Goal: Task Accomplishment & Management: Manage account settings

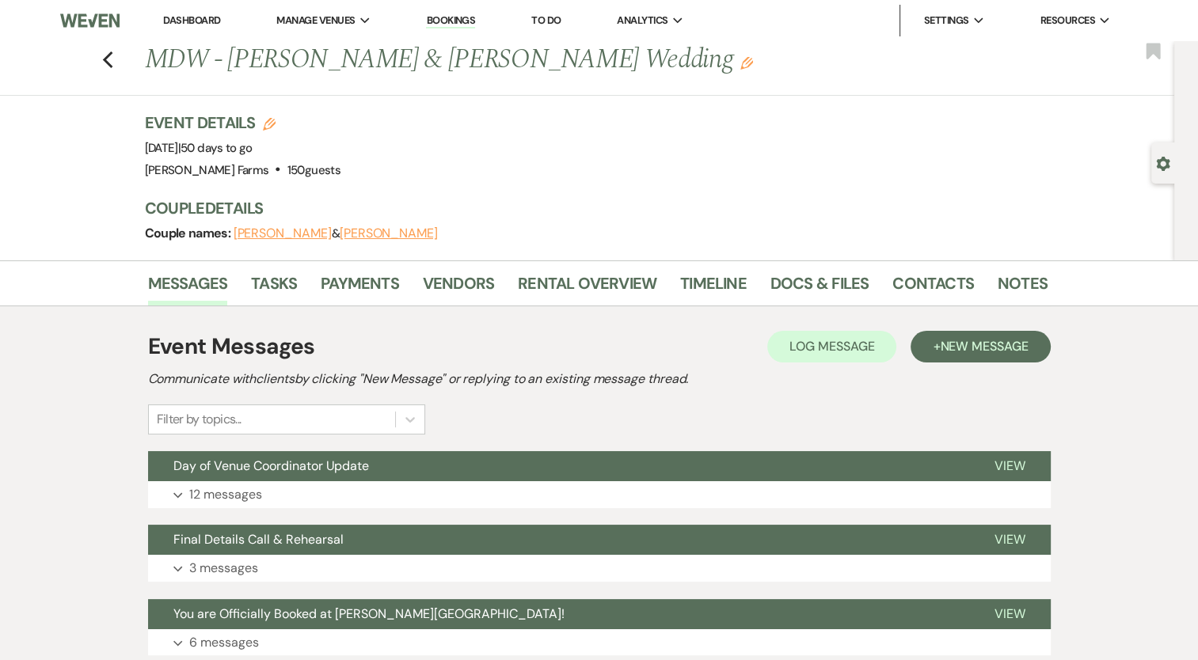
drag, startPoint x: 0, startPoint y: 0, endPoint x: 219, endPoint y: 508, distance: 552.6
click at [219, 508] on div "Event Messages Log Log Message + New Message Communicate with clients by clicki…" at bounding box center [599, 603] width 903 height 563
click at [225, 496] on p "12 messages" at bounding box center [225, 495] width 73 height 21
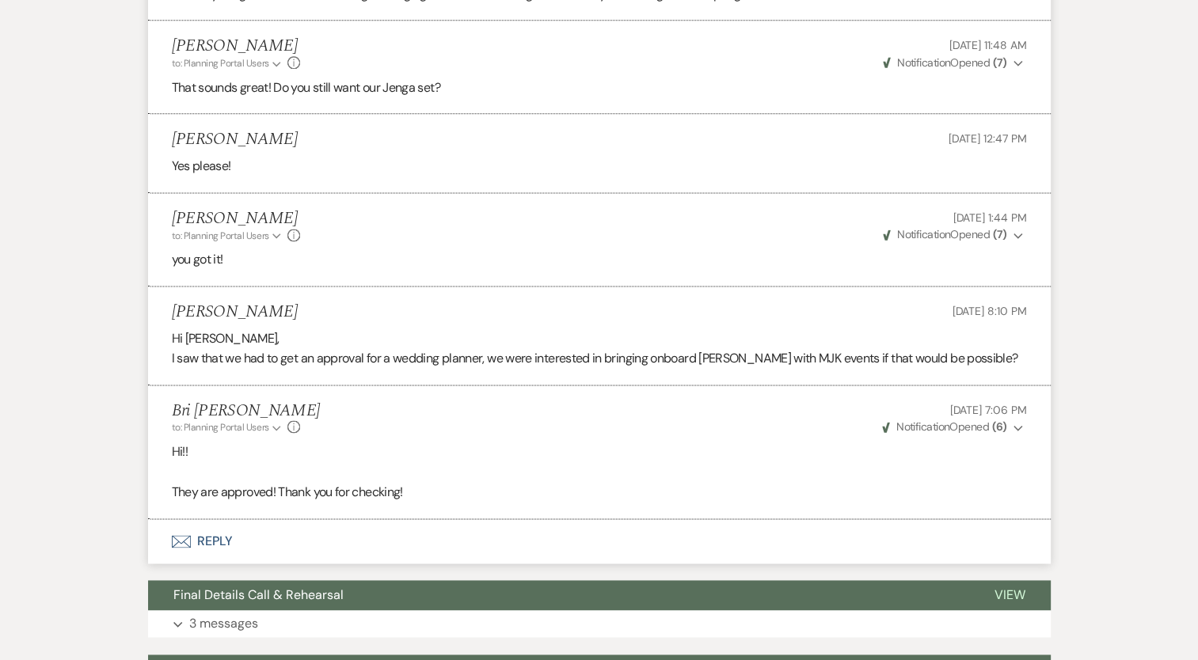
scroll to position [2106, 0]
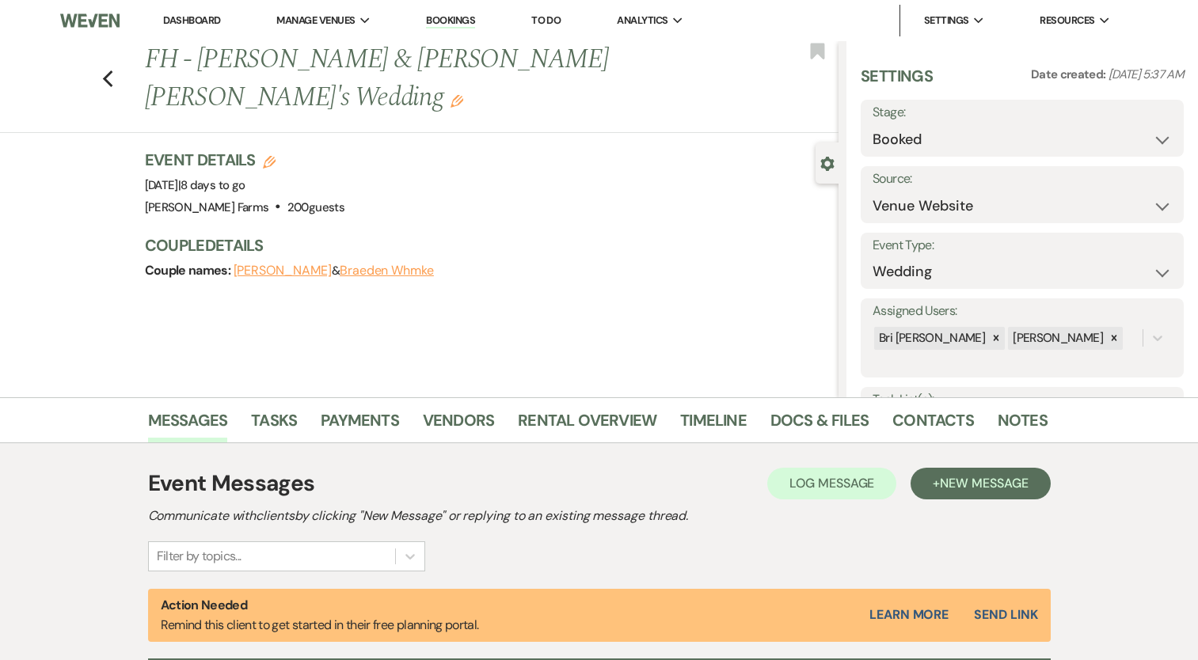
click at [661, 61] on h1 "FH - [PERSON_NAME] & [PERSON_NAME] [PERSON_NAME]'s Wedding Edit" at bounding box center [419, 78] width 549 height 75
click at [463, 95] on use "button" at bounding box center [457, 101] width 13 height 13
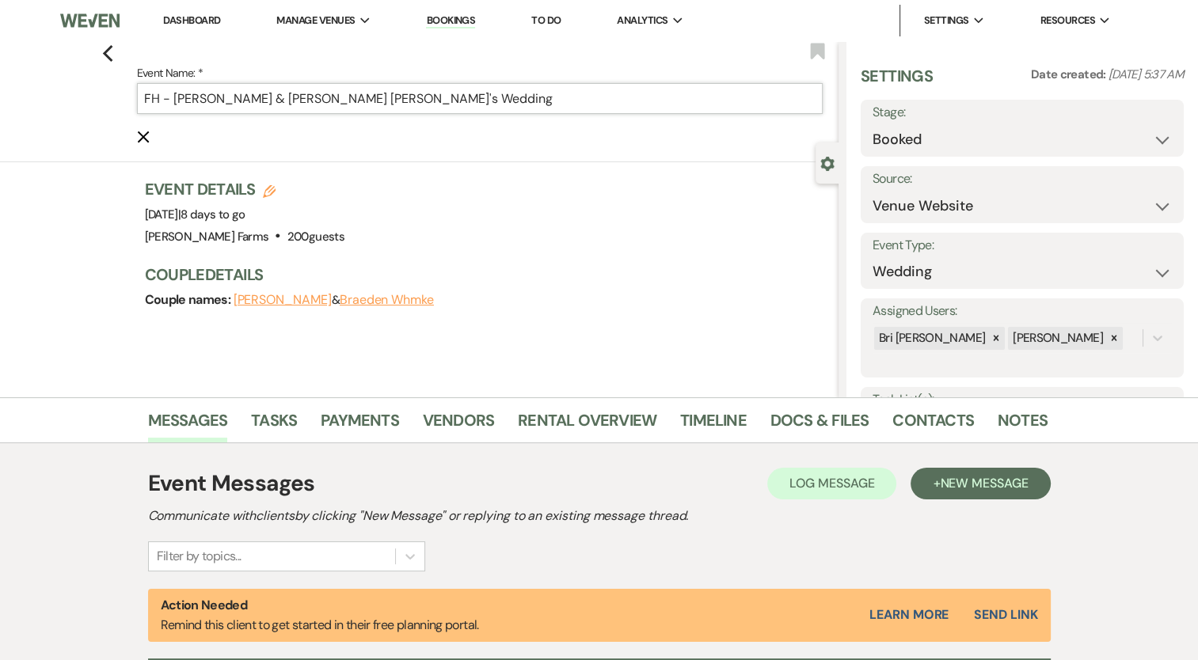
drag, startPoint x: 342, startPoint y: 93, endPoint x: 462, endPoint y: 74, distance: 122.0
click at [343, 93] on input "FH - [PERSON_NAME] & [PERSON_NAME] [PERSON_NAME]'s Wedding" at bounding box center [480, 98] width 687 height 31
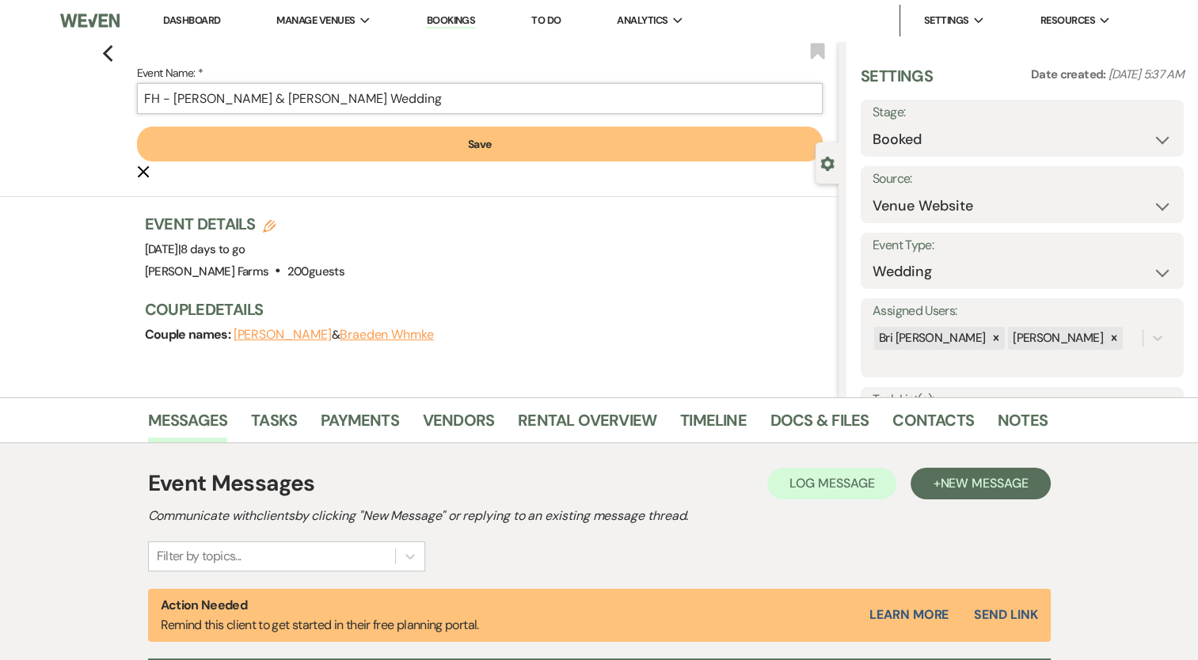
type input "FH - [PERSON_NAME] & [PERSON_NAME] Wedding"
click at [555, 139] on button "Save" at bounding box center [480, 144] width 687 height 35
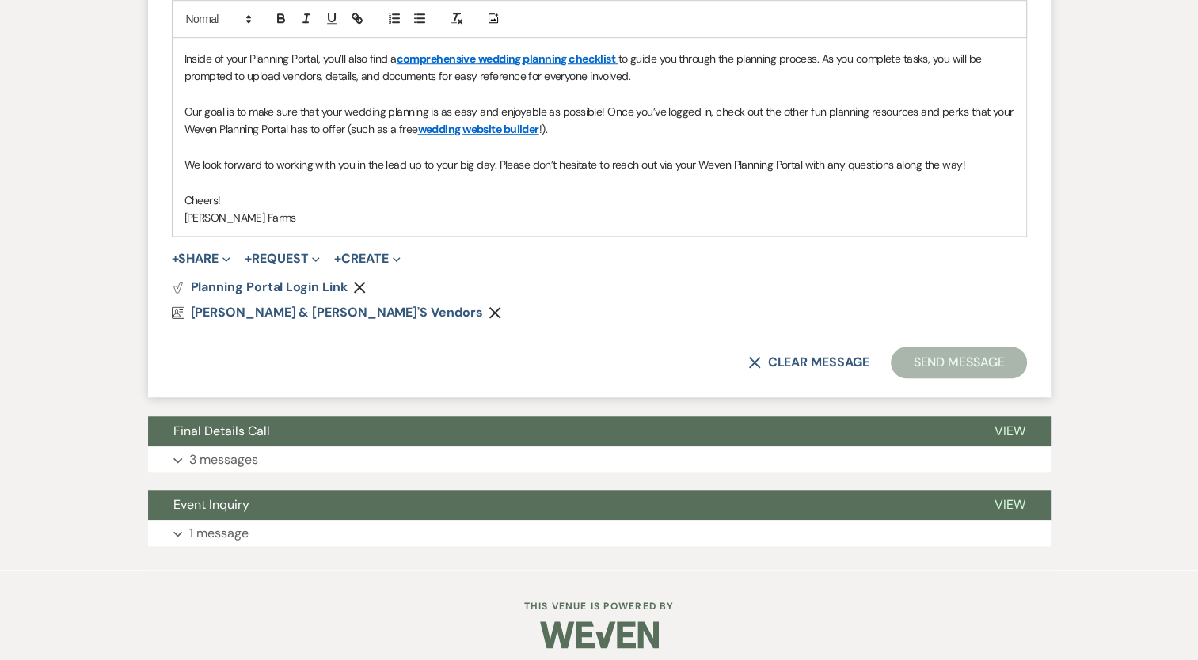
scroll to position [1229, 0]
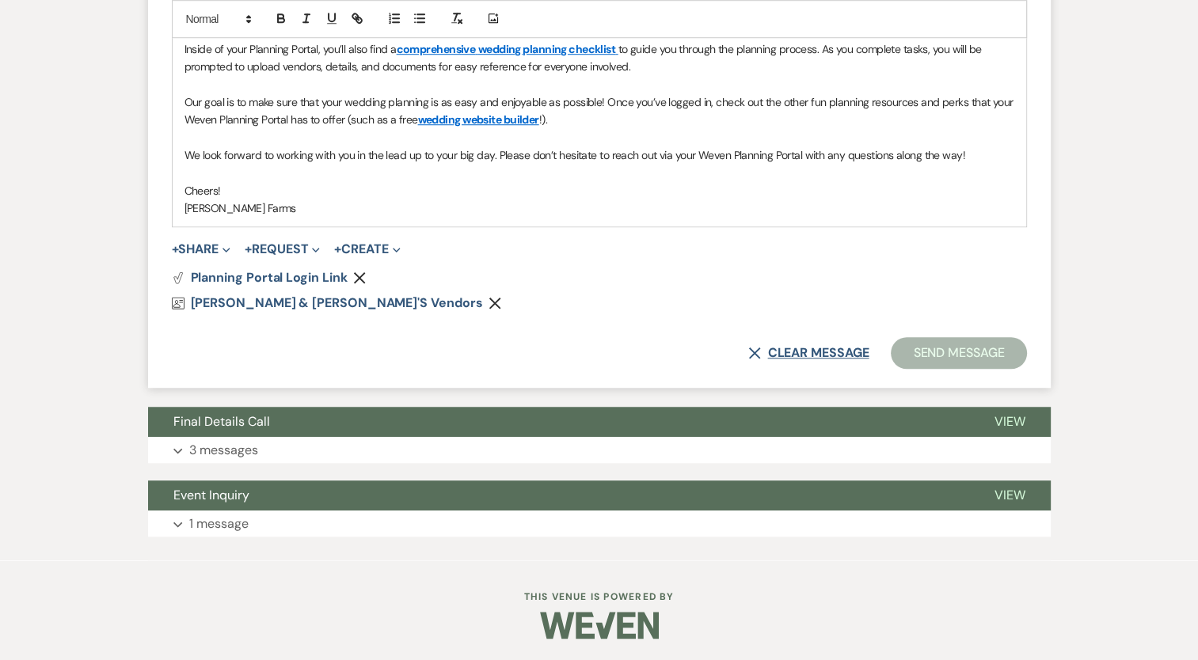
click at [781, 347] on button "X Clear message" at bounding box center [808, 353] width 120 height 13
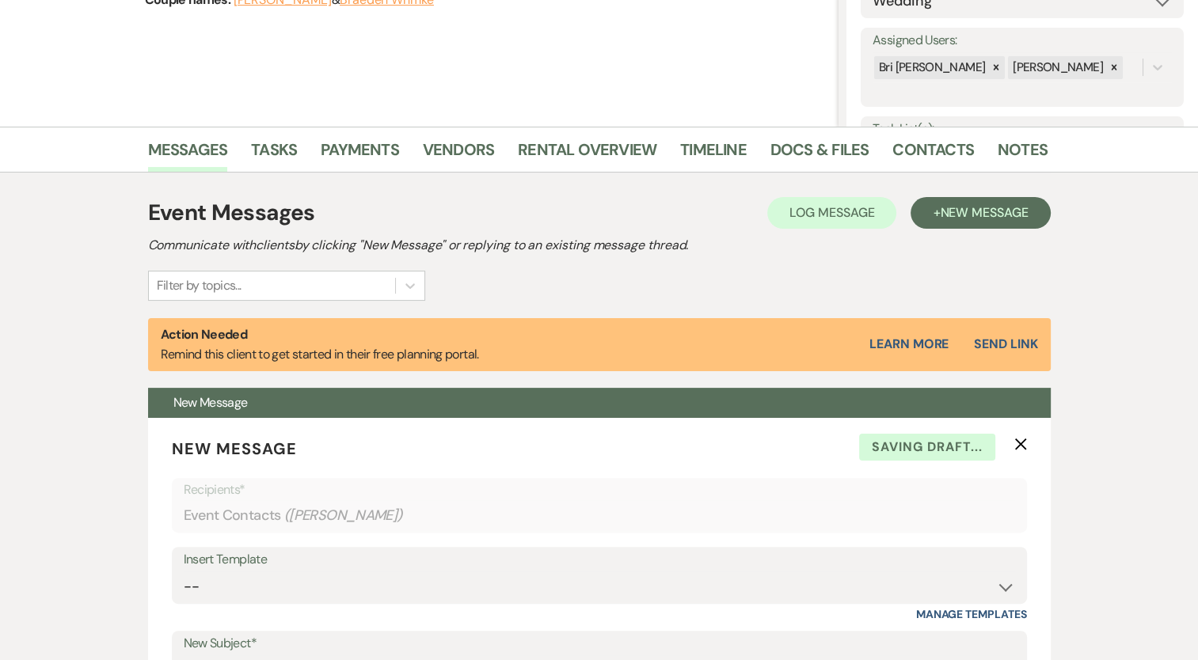
scroll to position [207, 0]
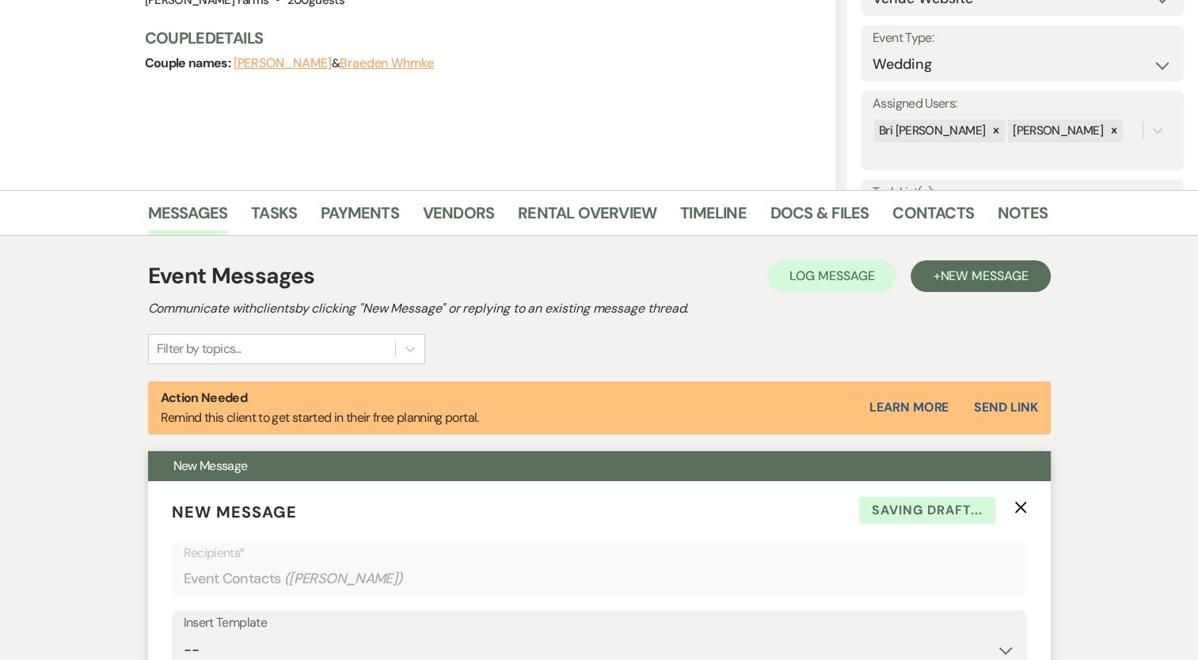
click at [1014, 505] on icon "X" at bounding box center [1020, 507] width 13 height 13
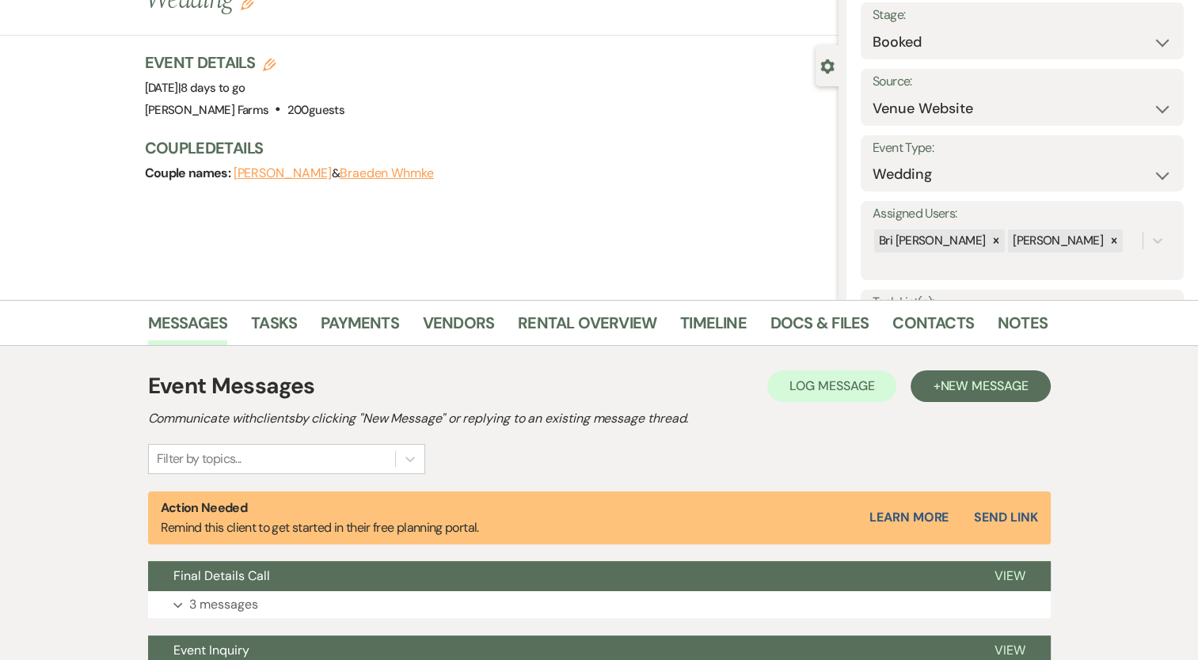
scroll to position [0, 0]
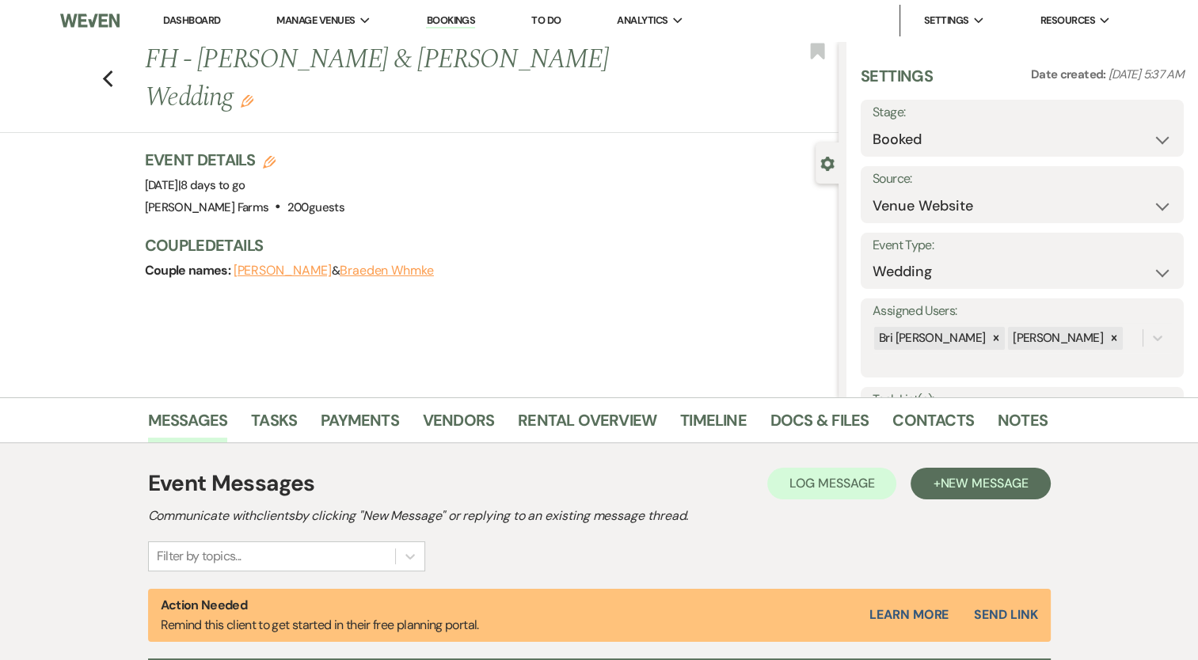
click at [107, 52] on div "Previous FH - [PERSON_NAME] & [PERSON_NAME] Wedding Edit Bookmark" at bounding box center [415, 87] width 846 height 92
click at [111, 70] on icon "Previous" at bounding box center [108, 79] width 12 height 19
